Goal: Task Accomplishment & Management: Use online tool/utility

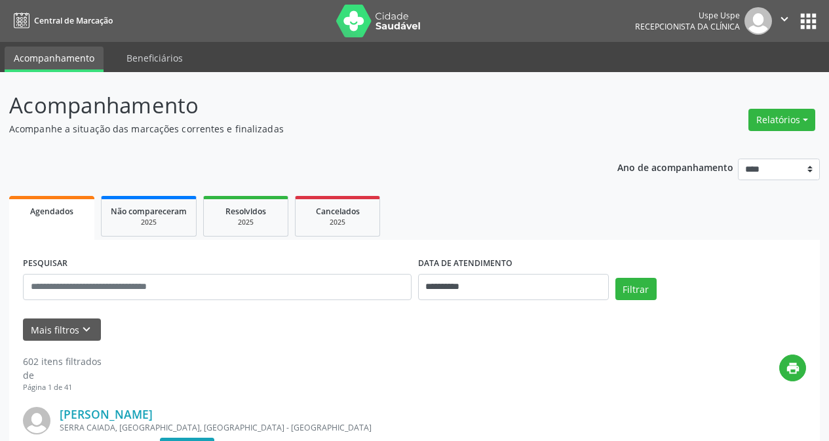
click at [816, 124] on div "Relatórios Agendamentos Procedimentos realizados" at bounding box center [782, 119] width 76 height 31
click at [808, 123] on button "Relatórios" at bounding box center [781, 120] width 67 height 22
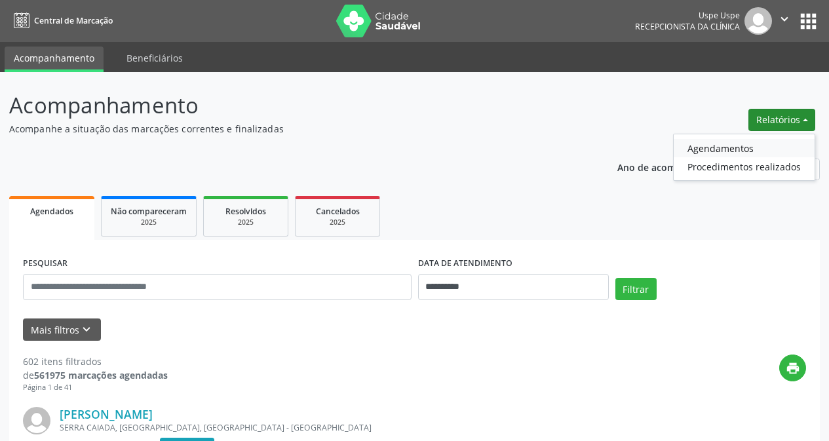
click at [768, 147] on link "Agendamentos" at bounding box center [744, 148] width 141 height 18
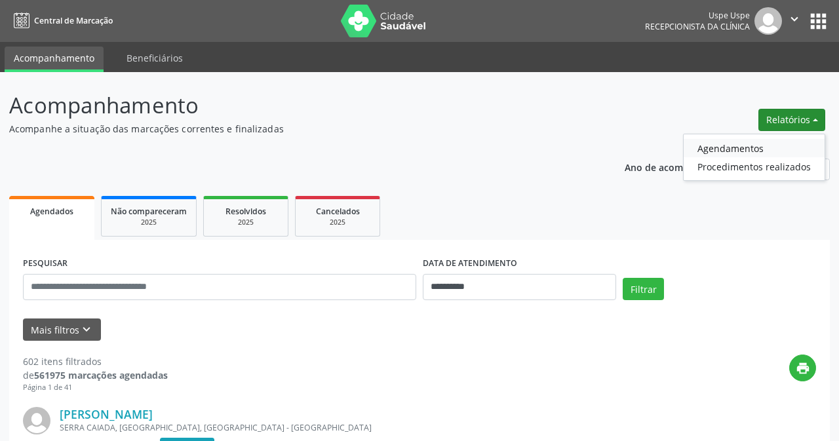
select select "*"
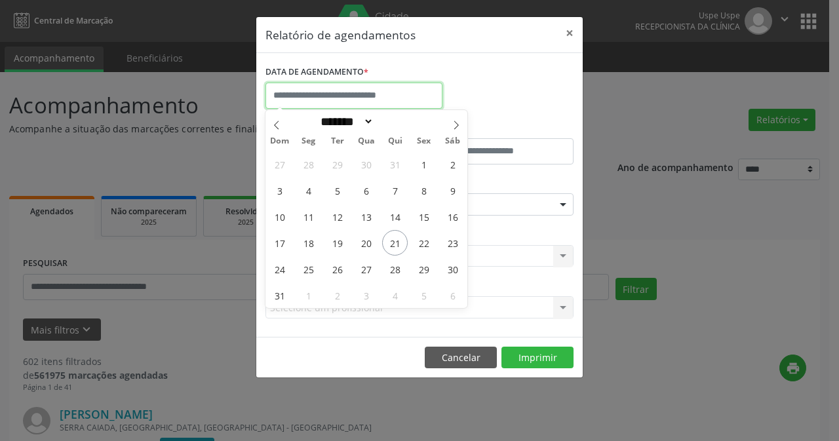
click at [397, 98] on input "text" at bounding box center [353, 96] width 177 height 26
click at [422, 242] on span "22" at bounding box center [424, 243] width 26 height 26
type input "**********"
click at [422, 242] on span "22" at bounding box center [424, 243] width 26 height 26
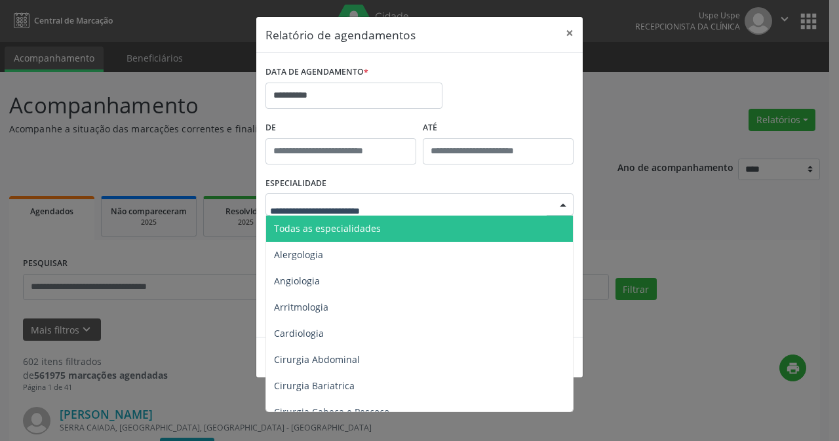
click at [388, 229] on span "Todas as especialidades" at bounding box center [420, 229] width 309 height 26
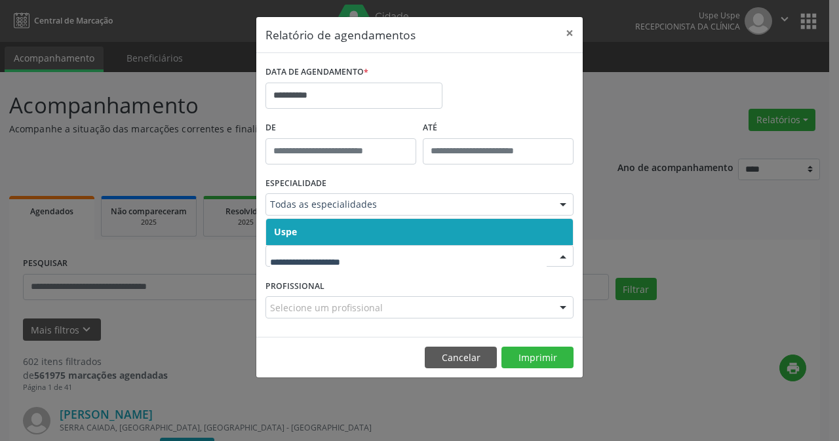
click at [368, 265] on div at bounding box center [419, 256] width 308 height 22
click at [372, 238] on span "Uspe" at bounding box center [419, 232] width 307 height 26
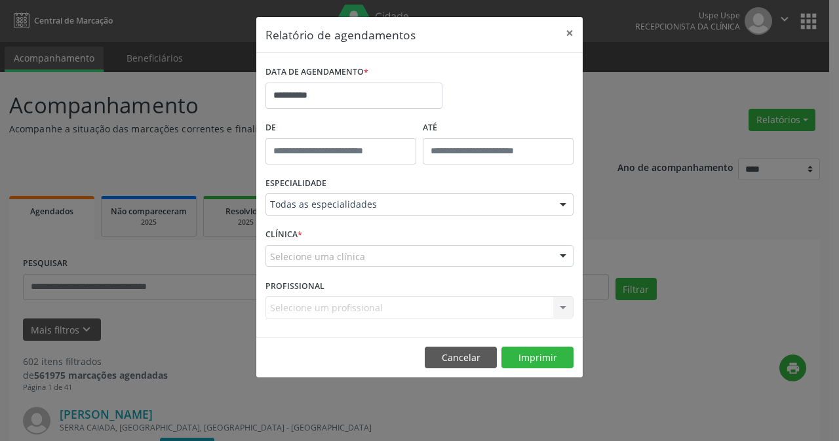
click at [368, 257] on div "Selecione uma clínica" at bounding box center [419, 256] width 308 height 22
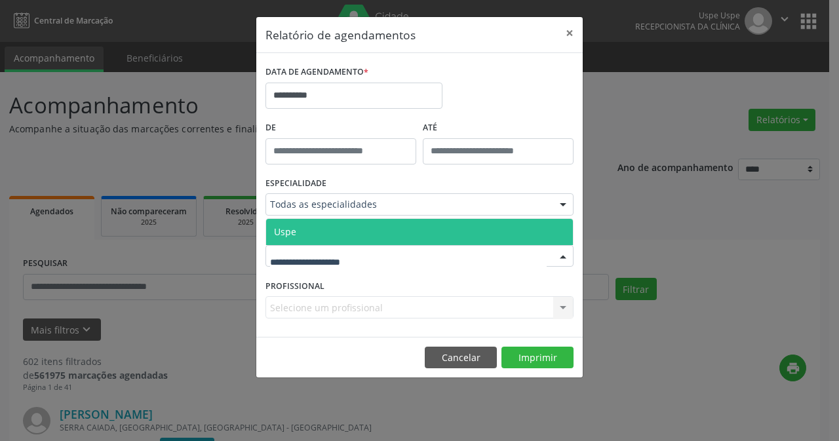
click at [370, 234] on span "Uspe" at bounding box center [419, 232] width 307 height 26
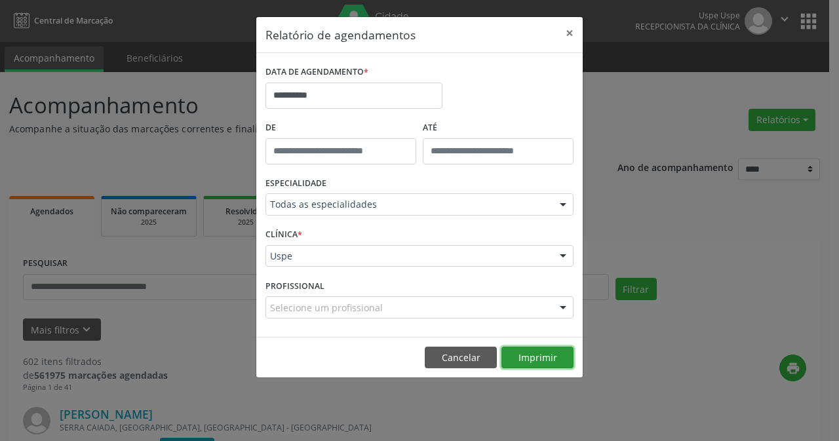
click at [517, 363] on button "Imprimir" at bounding box center [537, 358] width 72 height 22
